Goal: Information Seeking & Learning: Learn about a topic

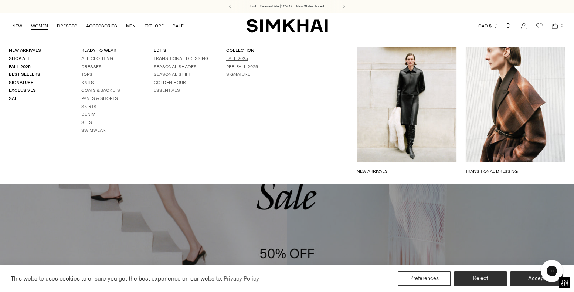
click at [244, 59] on link "Fall 2025" at bounding box center [237, 58] width 22 height 5
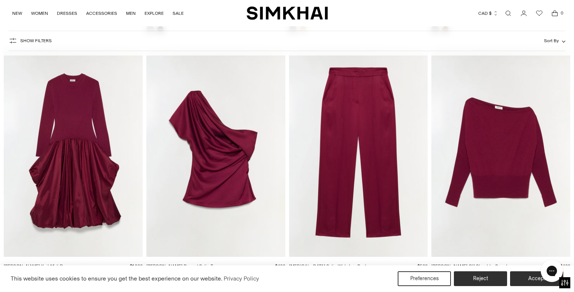
scroll to position [3264, 0]
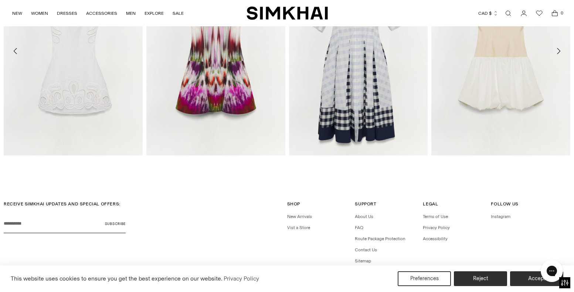
scroll to position [1277, 0]
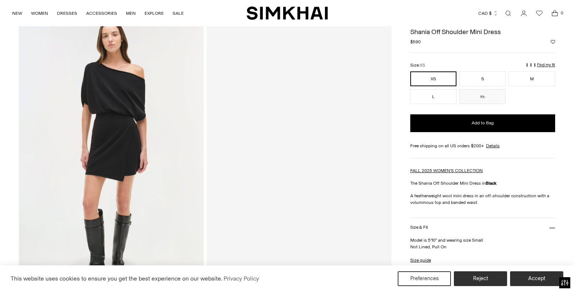
scroll to position [42, 0]
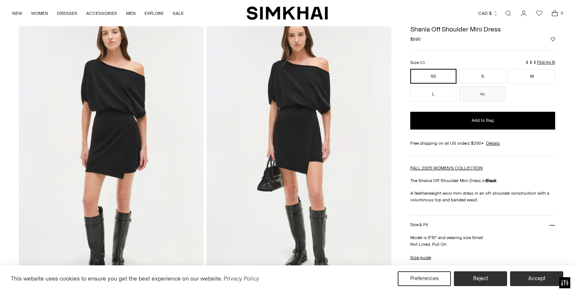
click at [313, 102] on img at bounding box center [299, 150] width 185 height 277
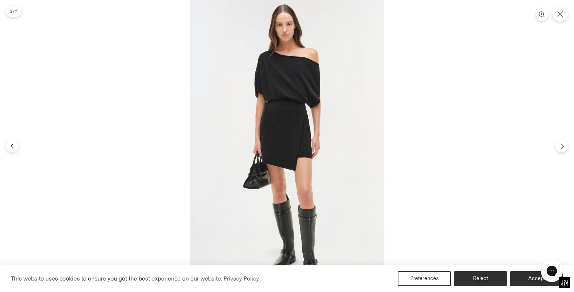
click at [313, 102] on img at bounding box center [287, 146] width 195 height 292
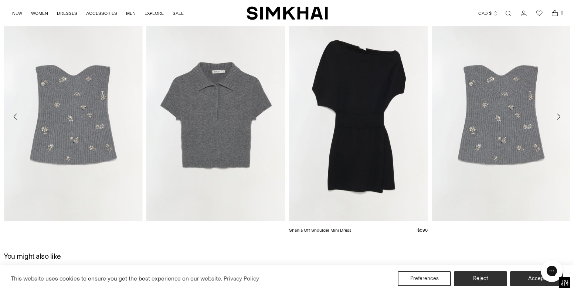
scroll to position [893, 0]
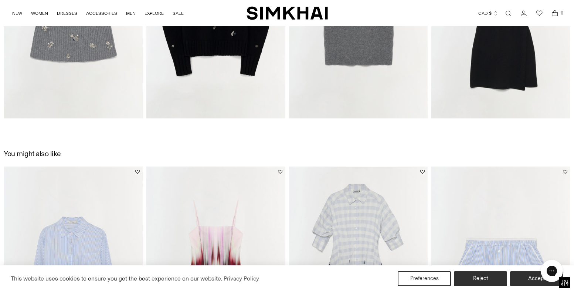
scroll to position [1043, 0]
